Goal: Task Accomplishment & Management: Use online tool/utility

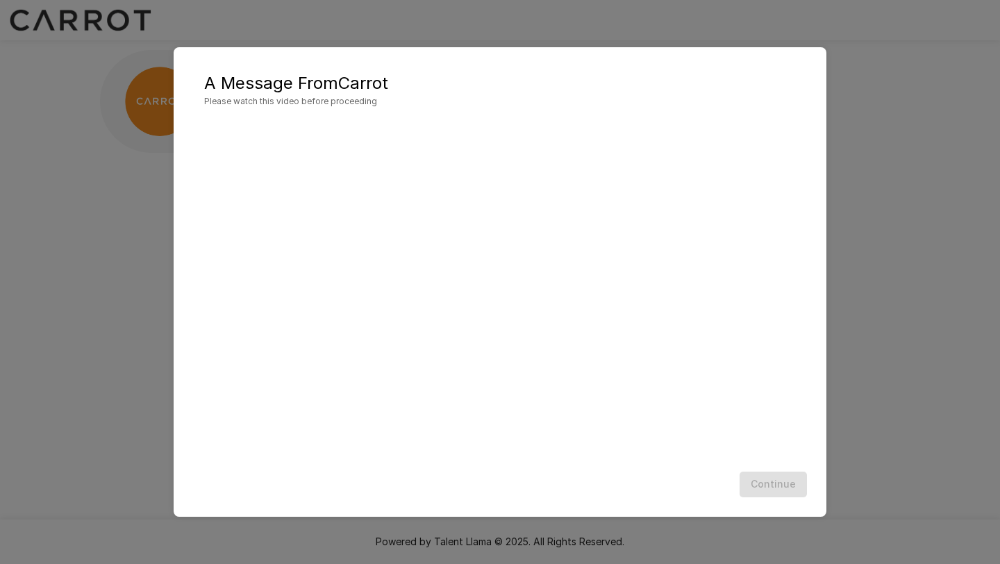
scroll to position [1, 0]
click at [775, 479] on button "Continue" at bounding box center [772, 484] width 67 height 26
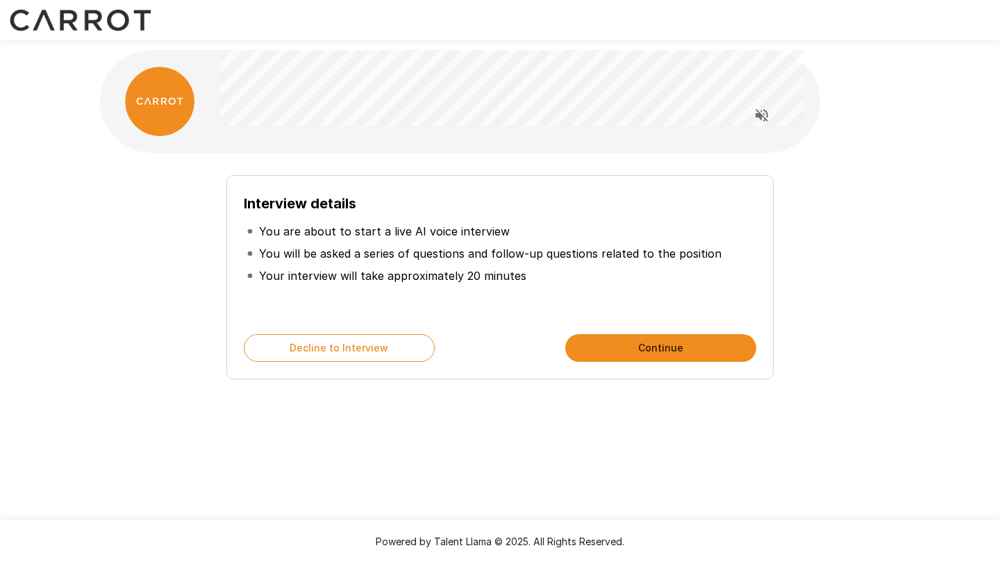
click at [389, 251] on p "You will be asked a series of questions and follow-up questions related to the …" at bounding box center [490, 253] width 462 height 17
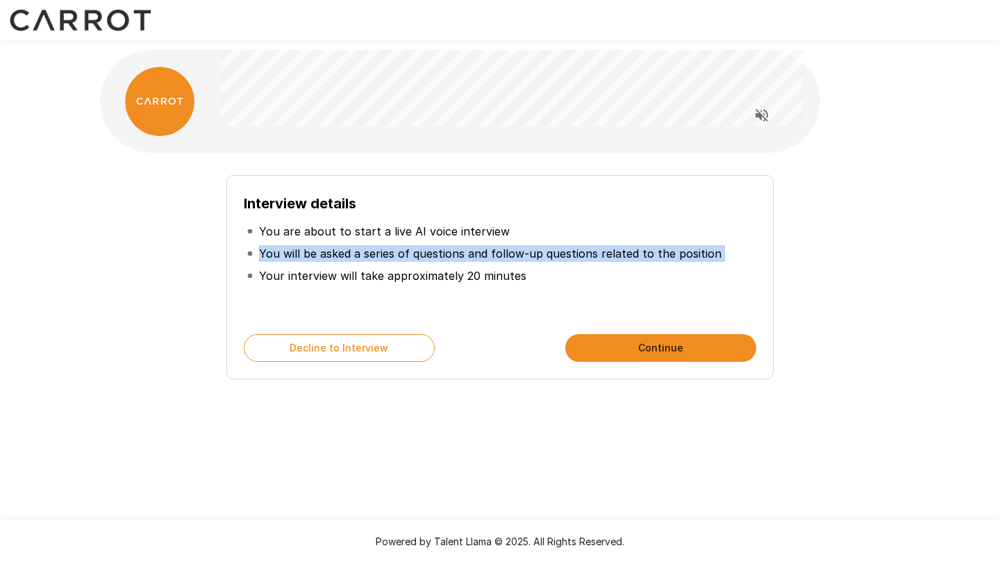
click at [389, 251] on p "You will be asked a series of questions and follow-up questions related to the …" at bounding box center [490, 253] width 462 height 17
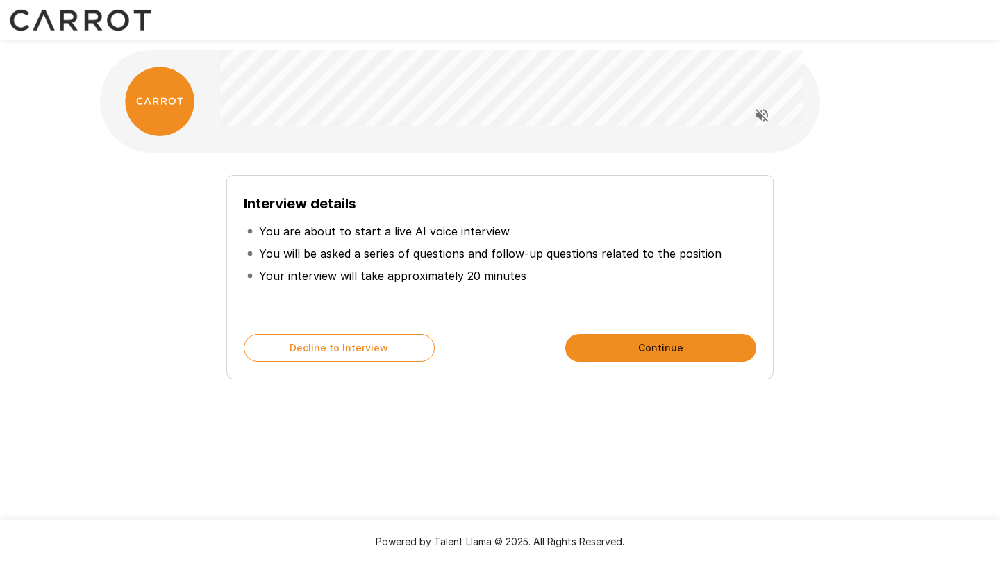
click at [378, 274] on p "Your interview will take approximately 20 minutes" at bounding box center [392, 275] width 267 height 17
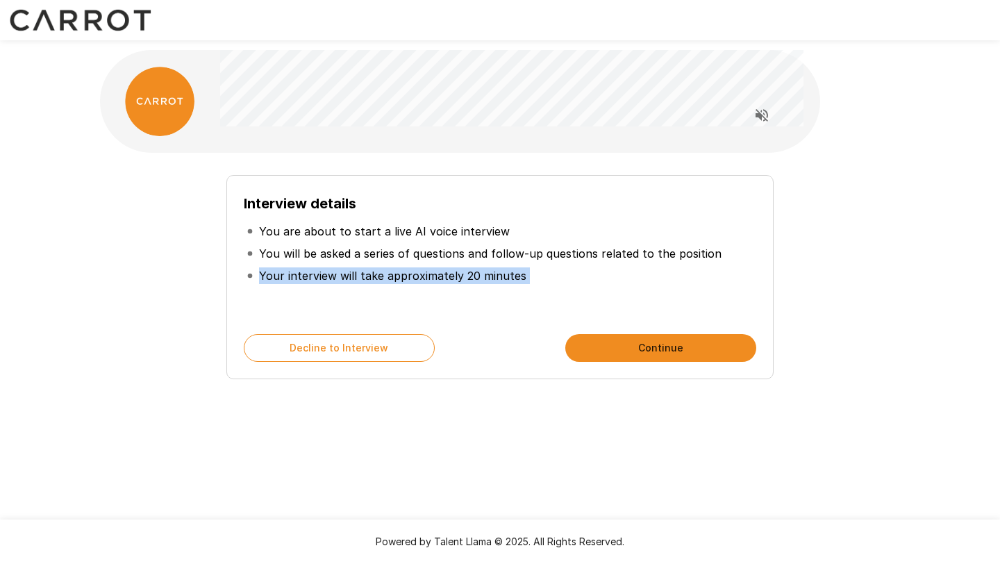
click at [378, 274] on p "Your interview will take approximately 20 minutes" at bounding box center [392, 275] width 267 height 17
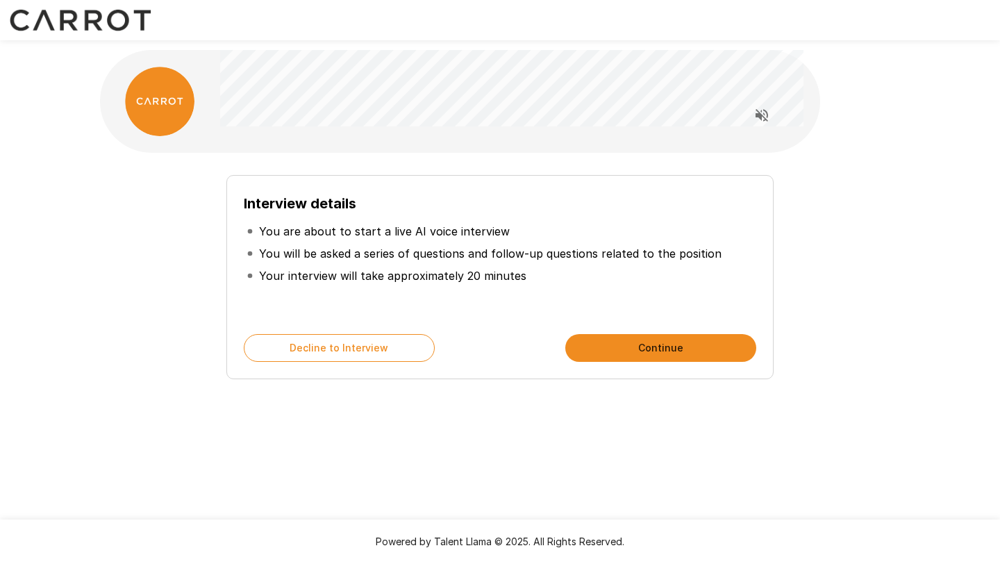
click at [430, 257] on p "You will be asked a series of questions and follow-up questions related to the …" at bounding box center [490, 253] width 462 height 17
